Goal: Ask a question

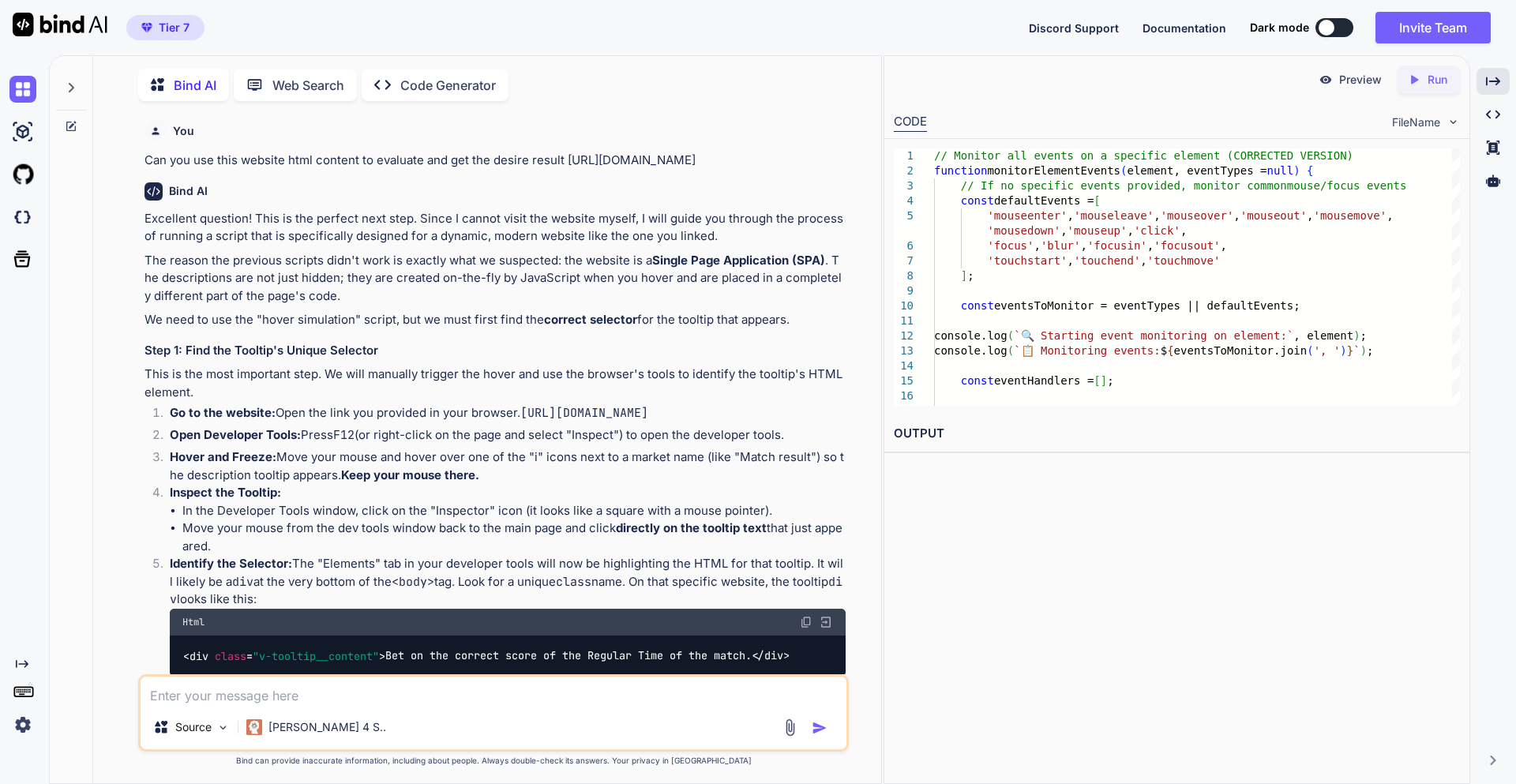
scroll to position [8167, 0]
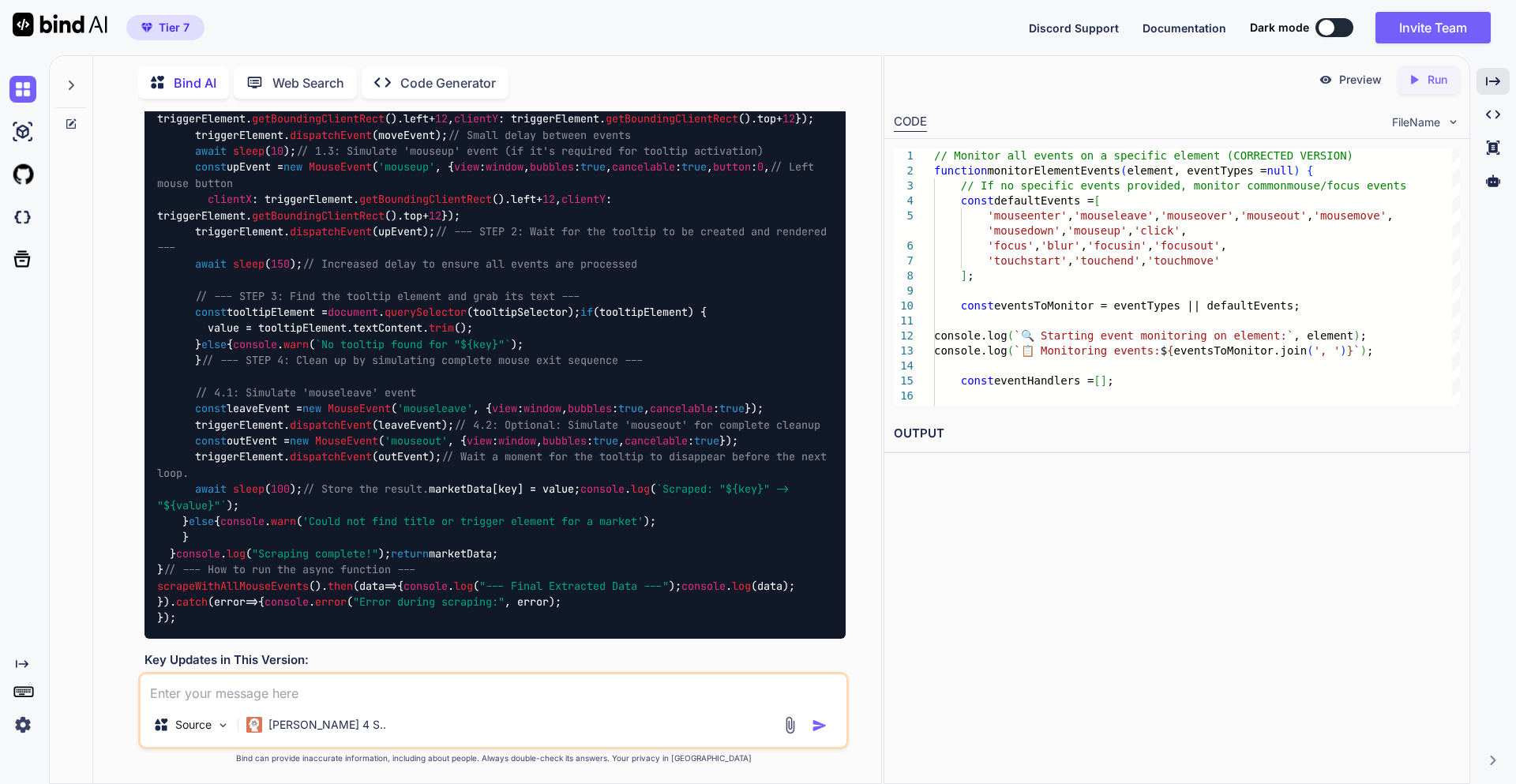
click at [76, 86] on icon at bounding box center [71, 85] width 12 height 12
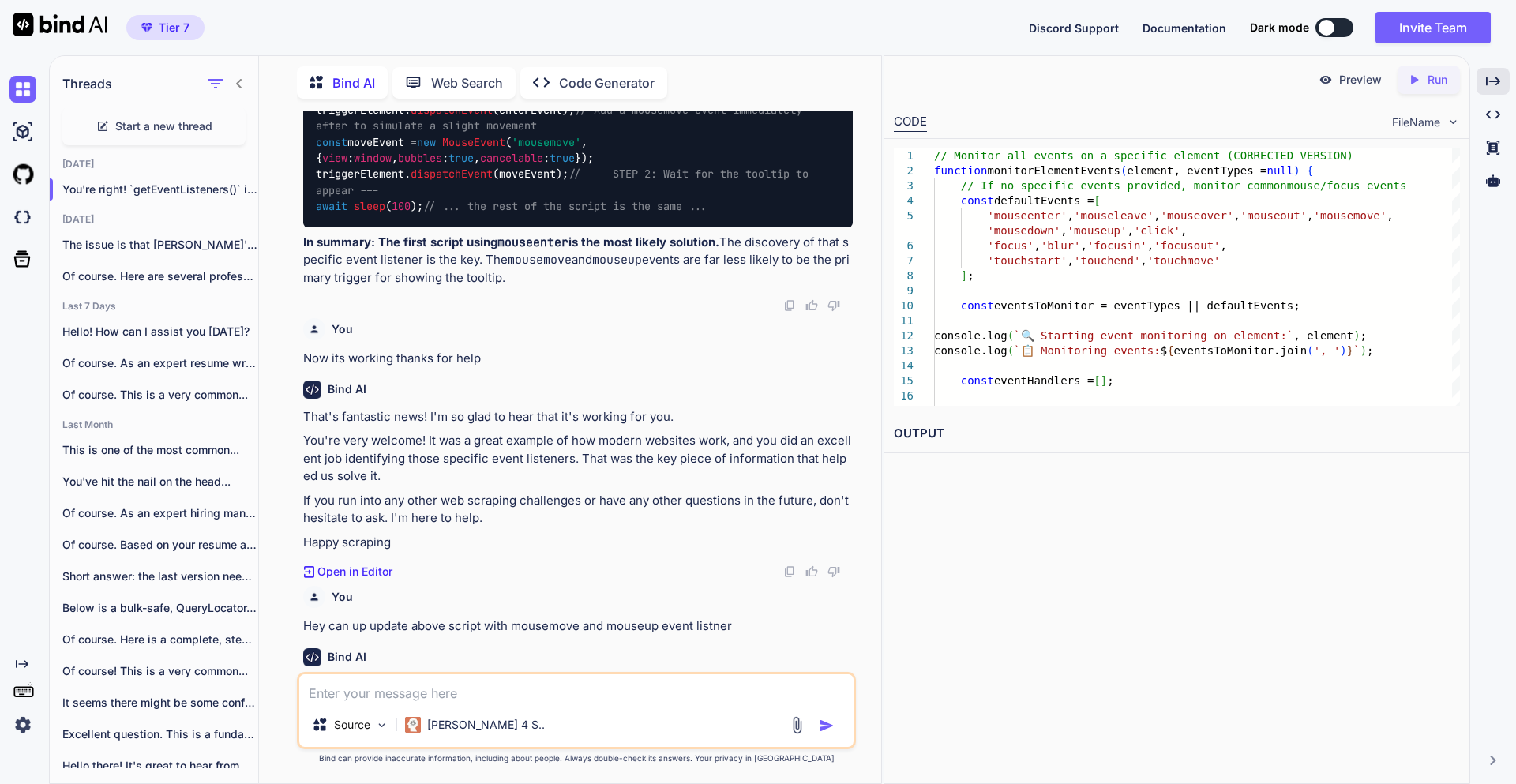
scroll to position [8703, 0]
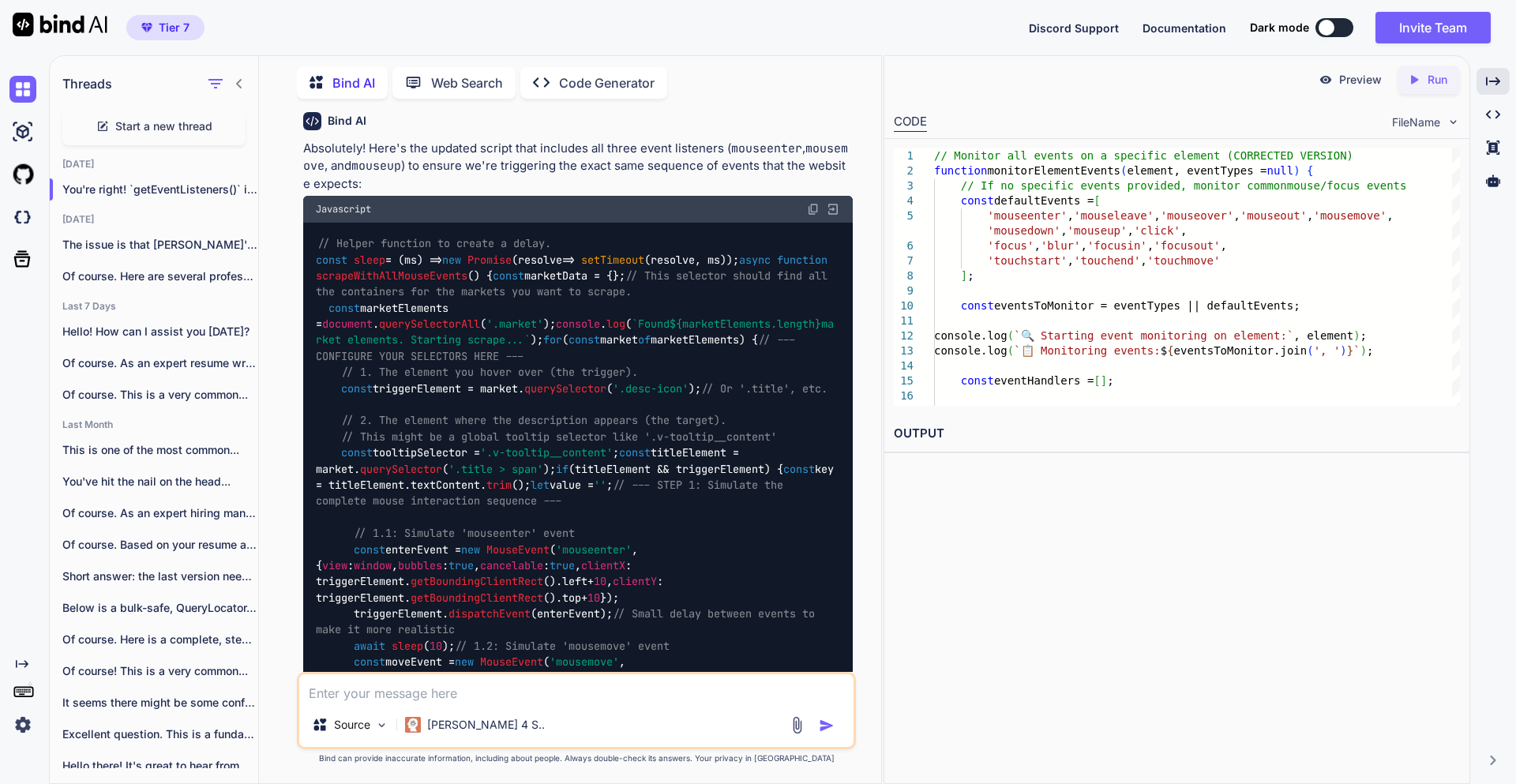
click at [118, 118] on span "Start a new thread" at bounding box center [163, 126] width 97 height 16
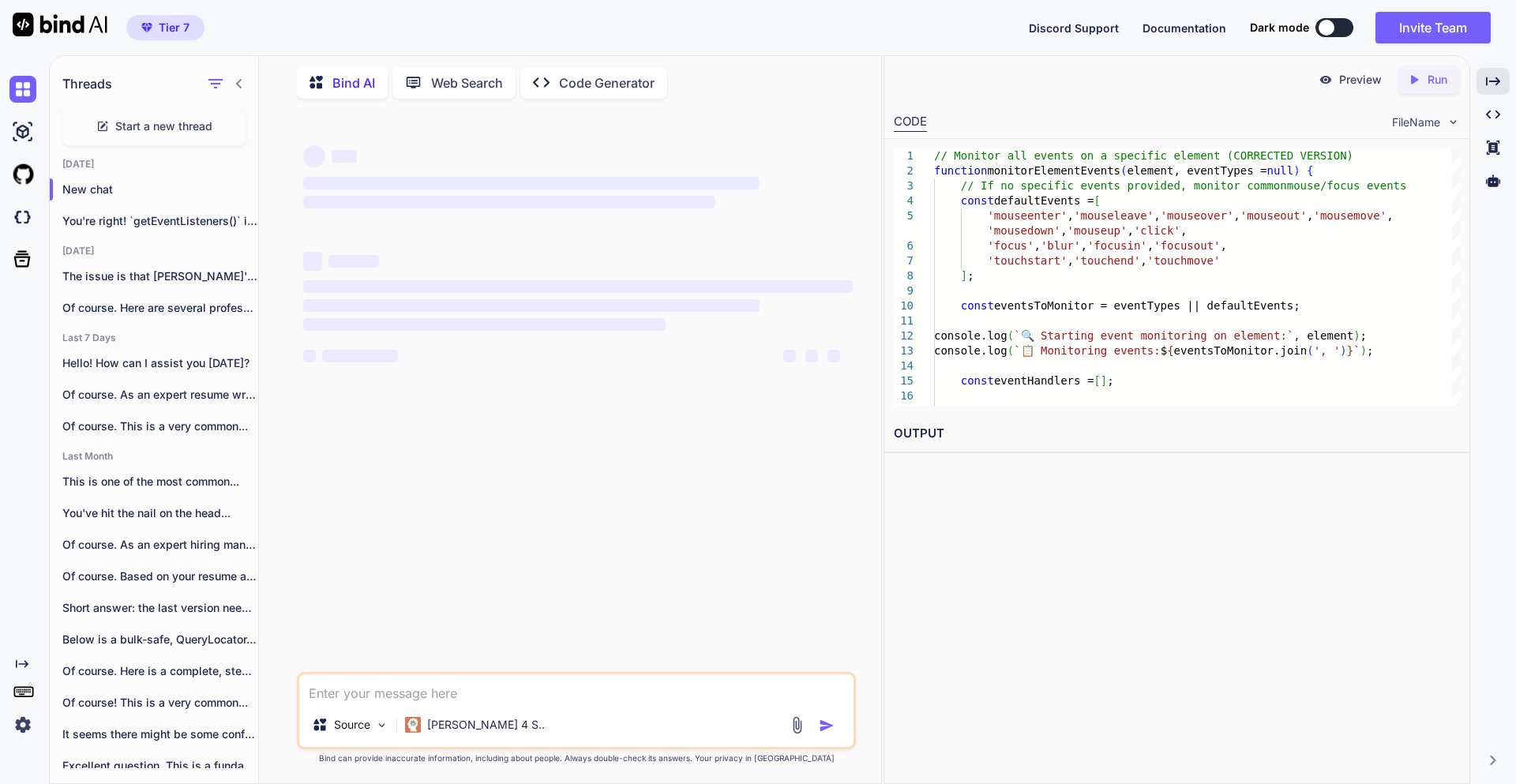
click at [237, 87] on div at bounding box center [225, 83] width 41 height 22
type textarea "x"
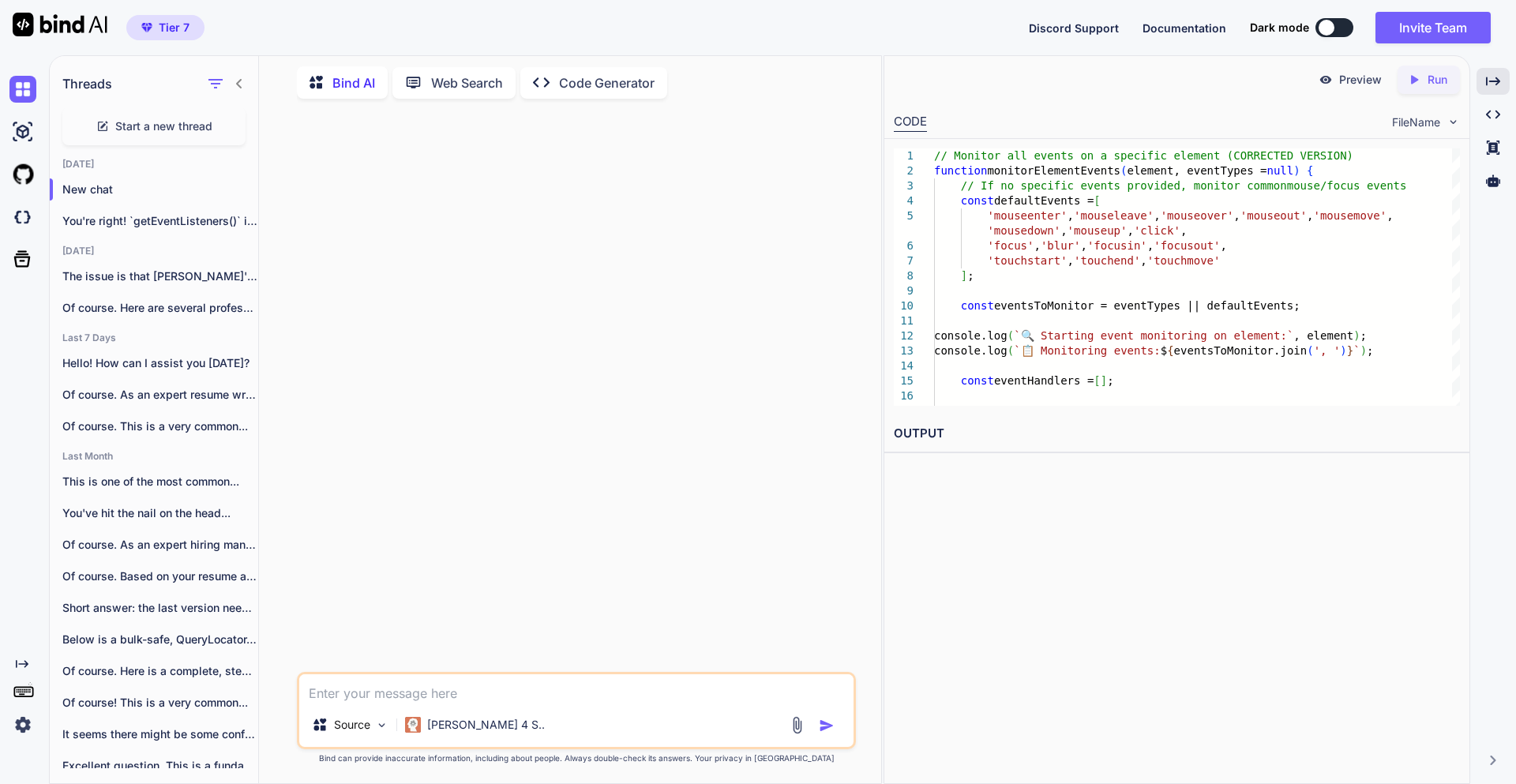
click at [233, 79] on icon at bounding box center [240, 83] width 12 height 12
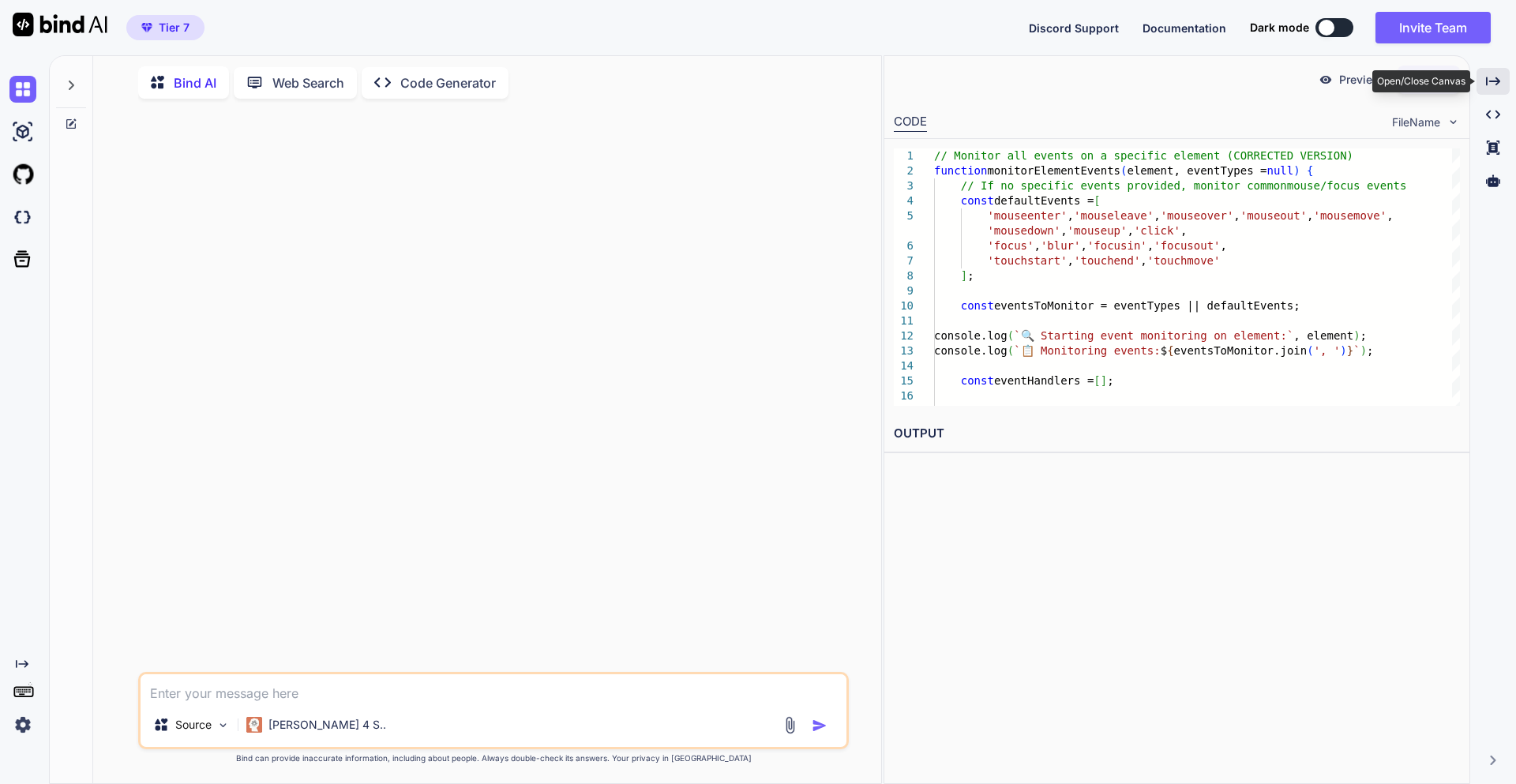
click at [1491, 74] on div "Created with Pixso." at bounding box center [1493, 81] width 33 height 27
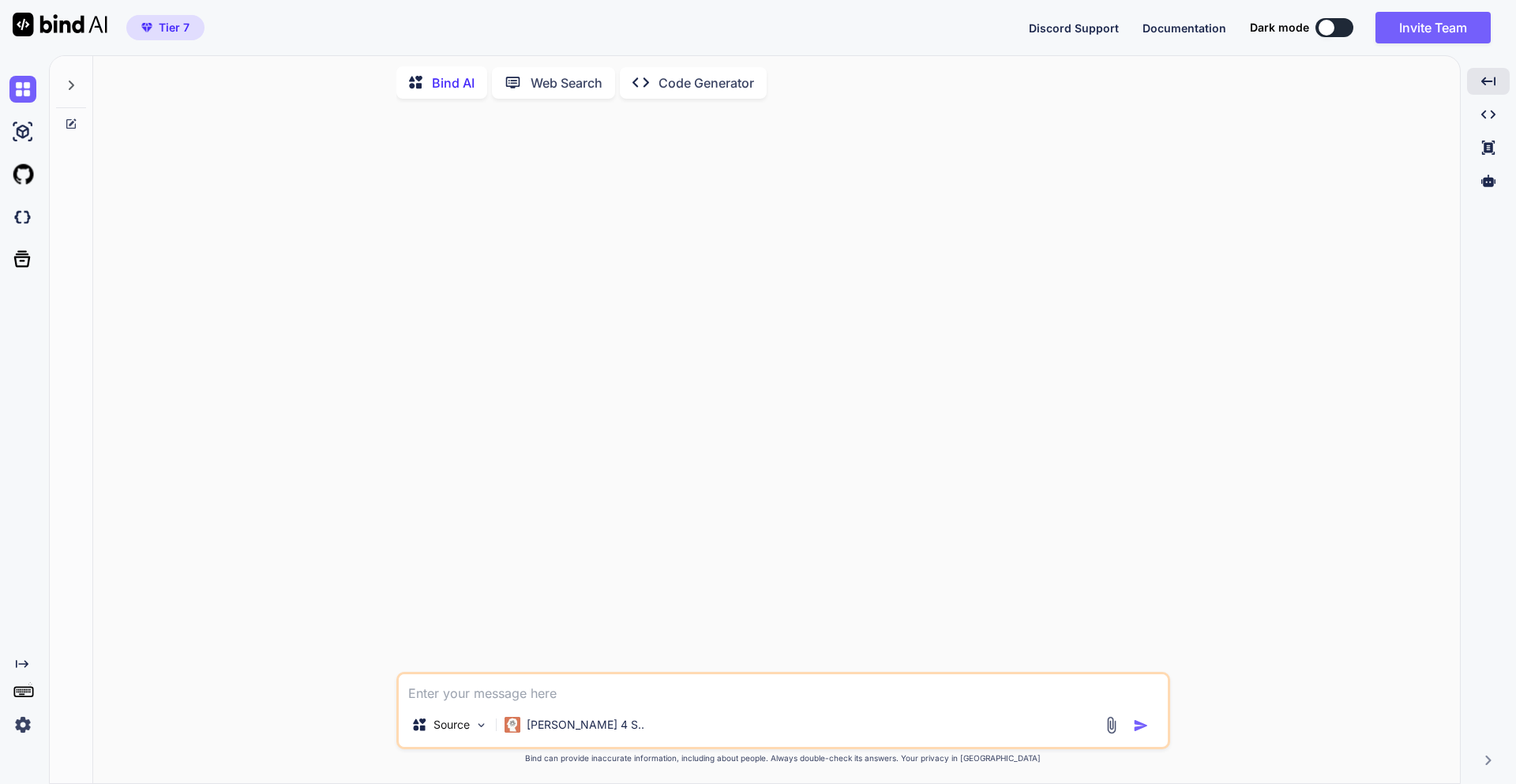
click at [574, 695] on textarea at bounding box center [783, 688] width 769 height 28
click at [593, 731] on div "[PERSON_NAME] 4 S.." at bounding box center [575, 724] width 153 height 32
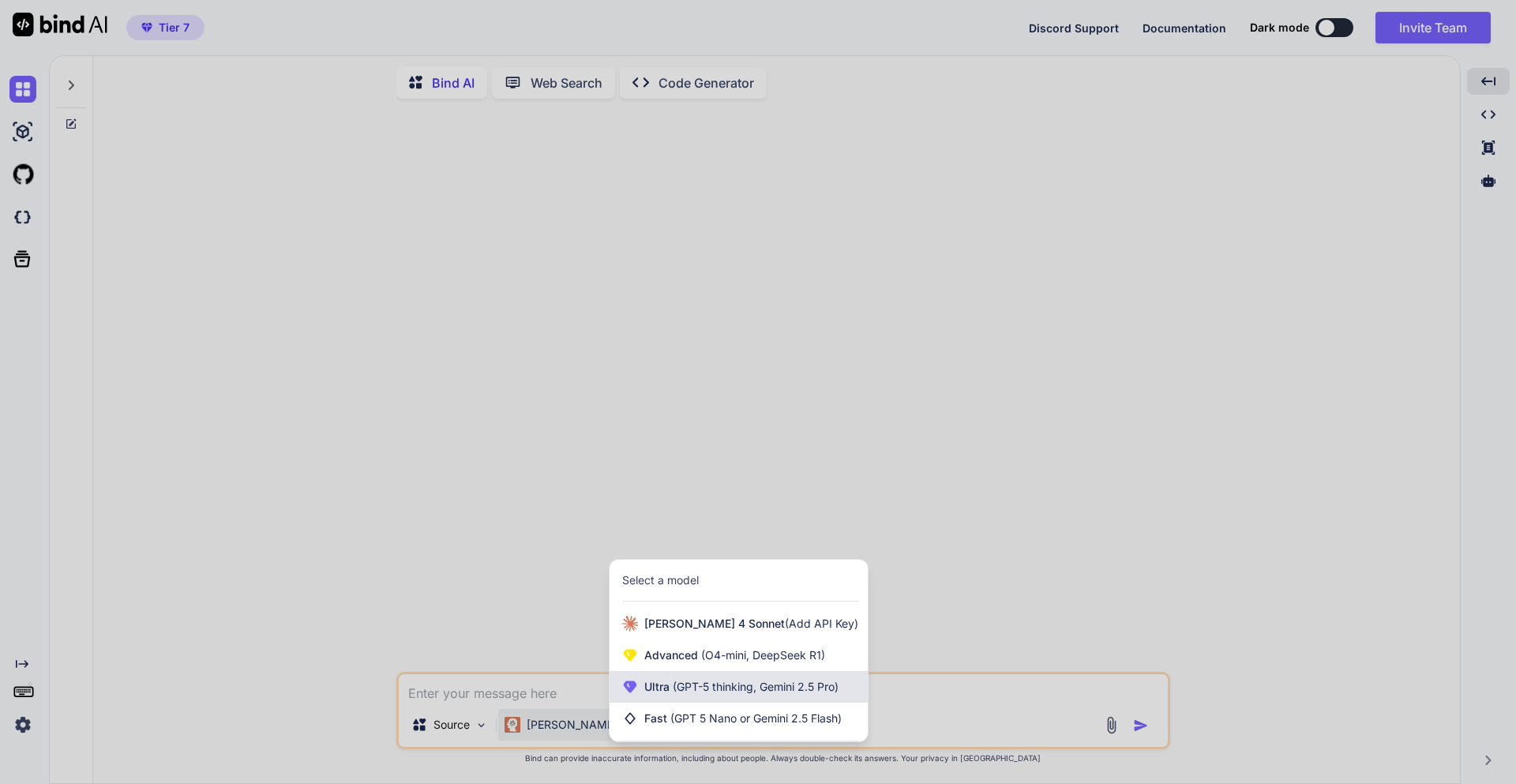
click at [669, 685] on span "Ultra (GPT-5 thinking, Gemini 2.5 Pro)" at bounding box center [741, 687] width 194 height 16
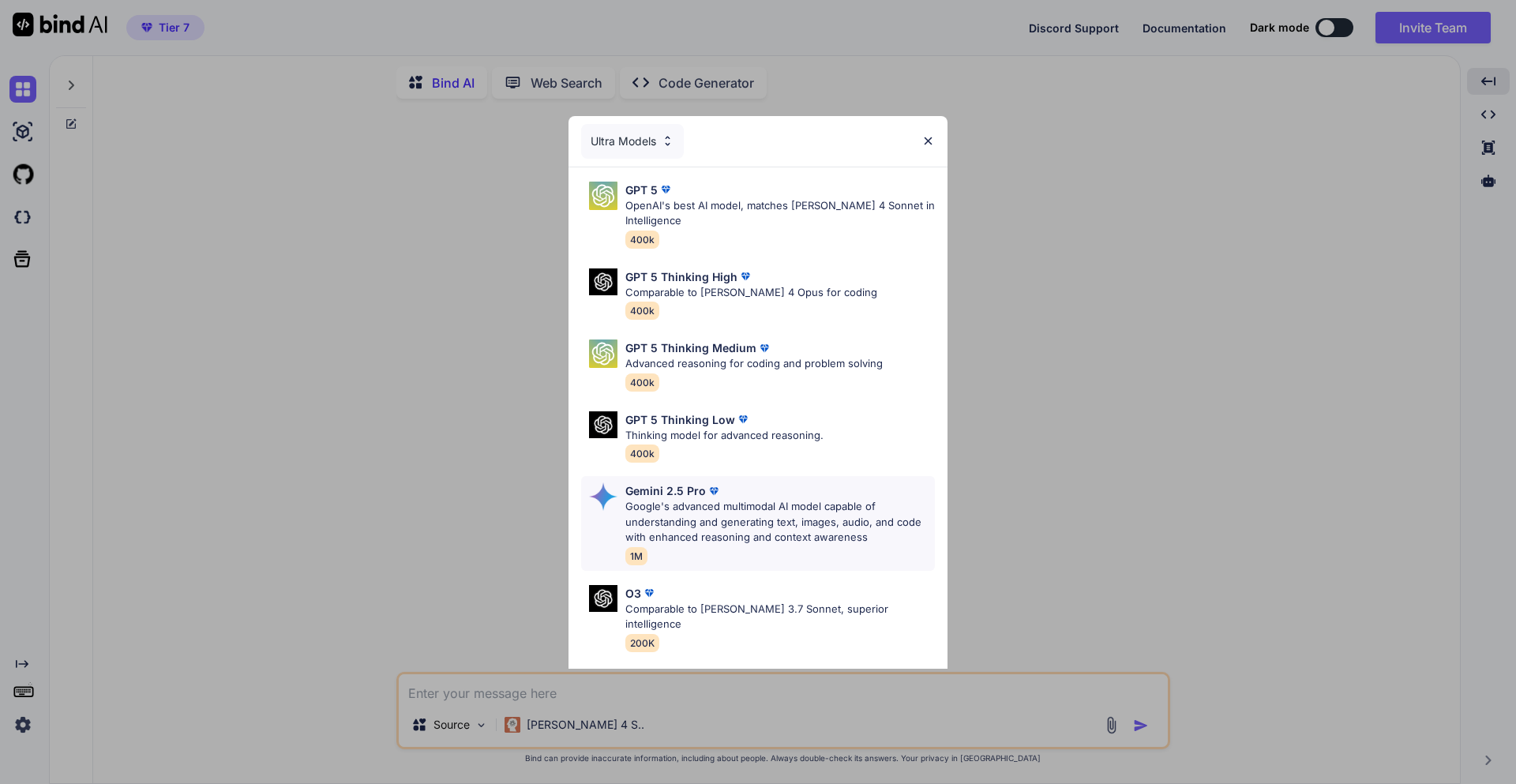
scroll to position [128, 0]
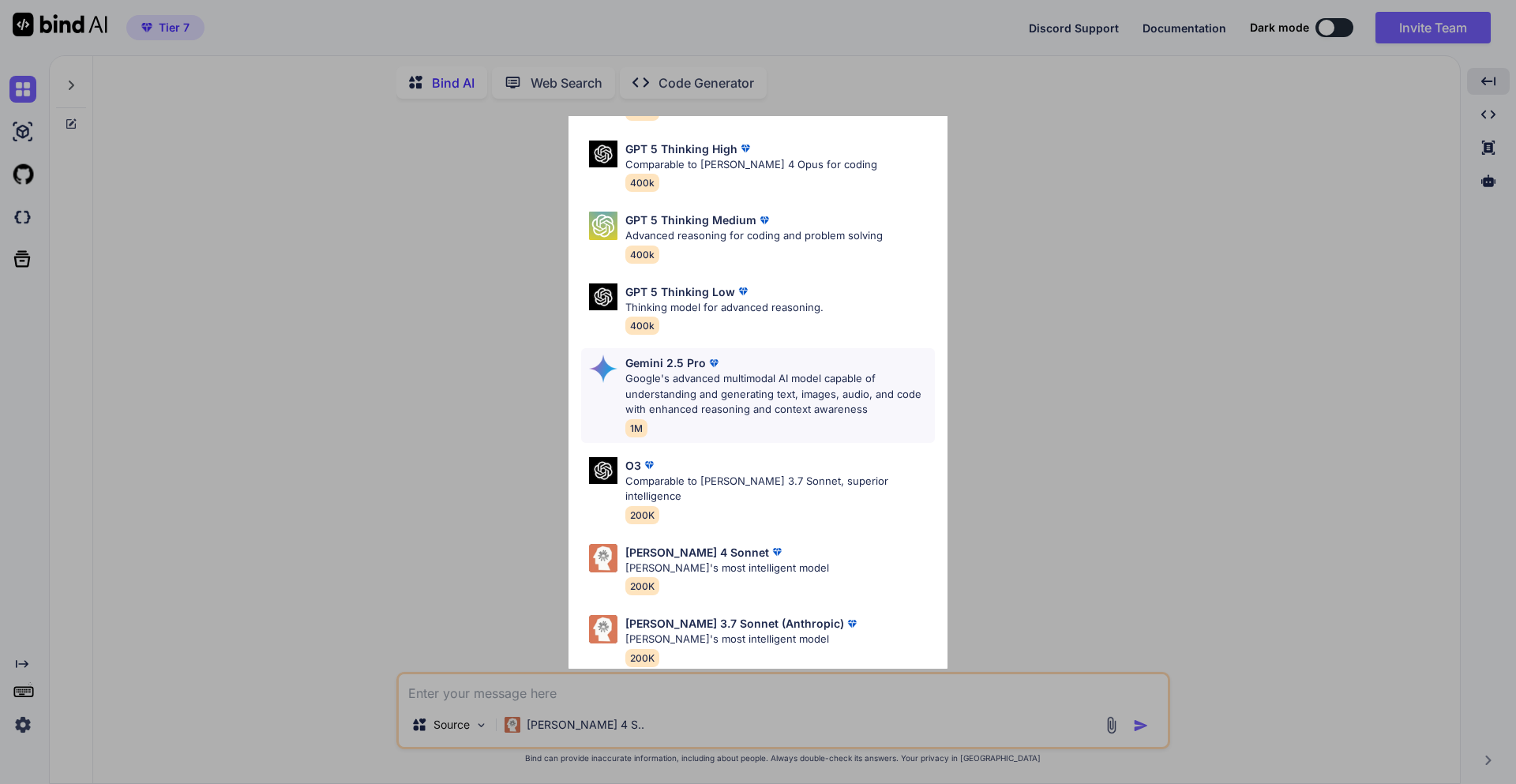
click at [690, 391] on p "Google's advanced multimodal AI model capable of understanding and generating t…" at bounding box center [780, 394] width 310 height 46
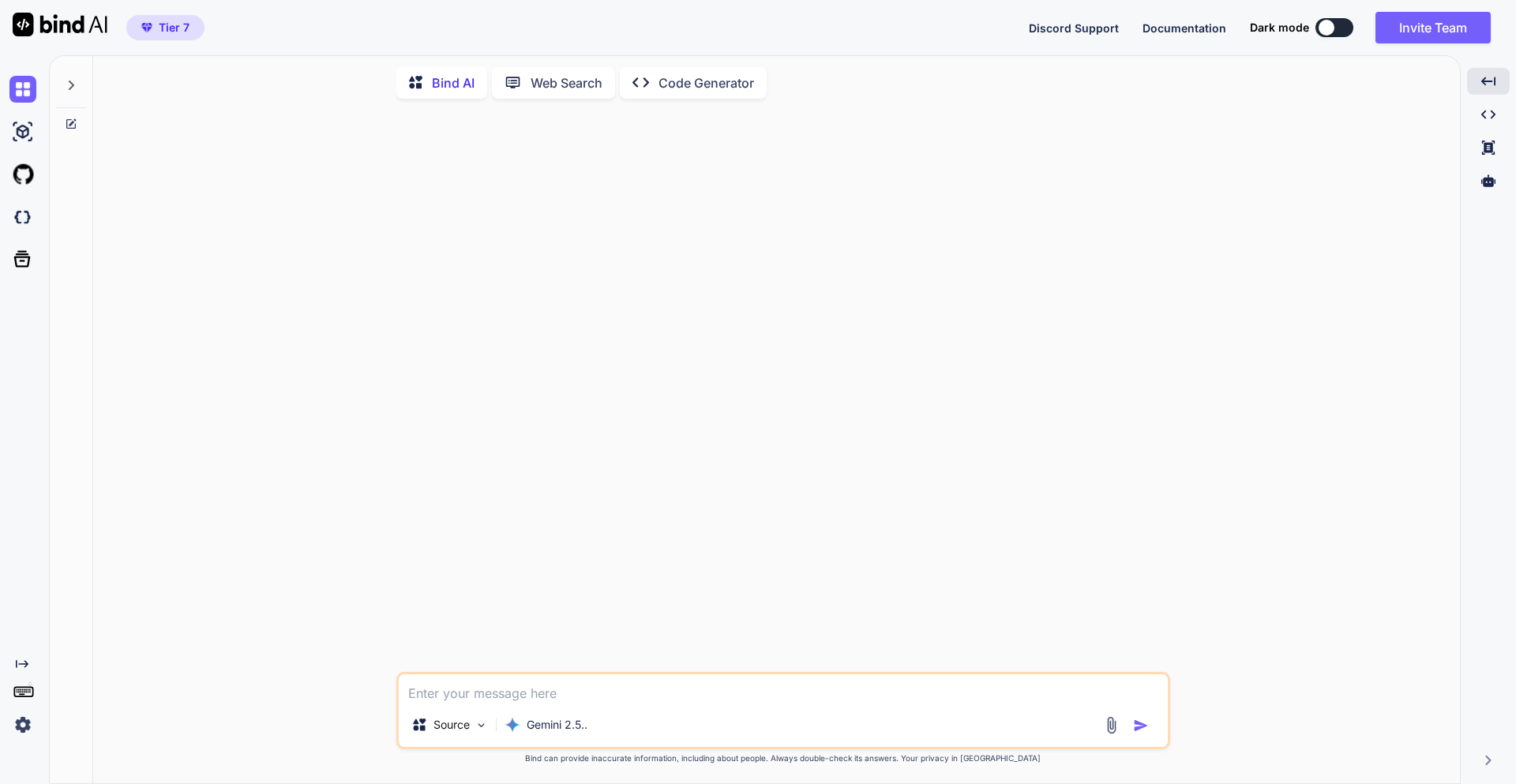
click at [555, 698] on textarea at bounding box center [783, 688] width 769 height 28
type textarea "What should be the promp for python based architectural questions for preparing…"
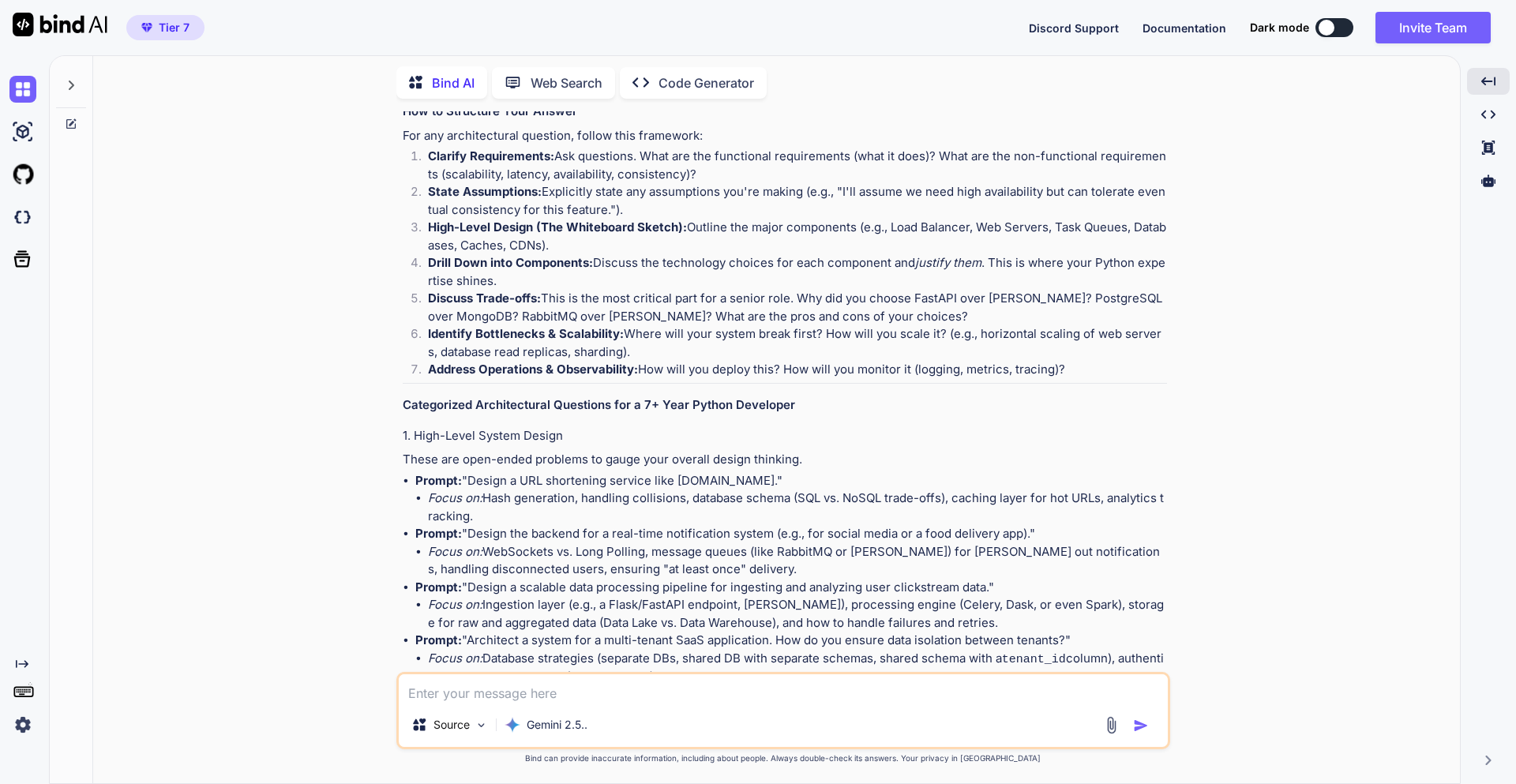
scroll to position [0, 0]
